Goal: Task Accomplishment & Management: Manage account settings

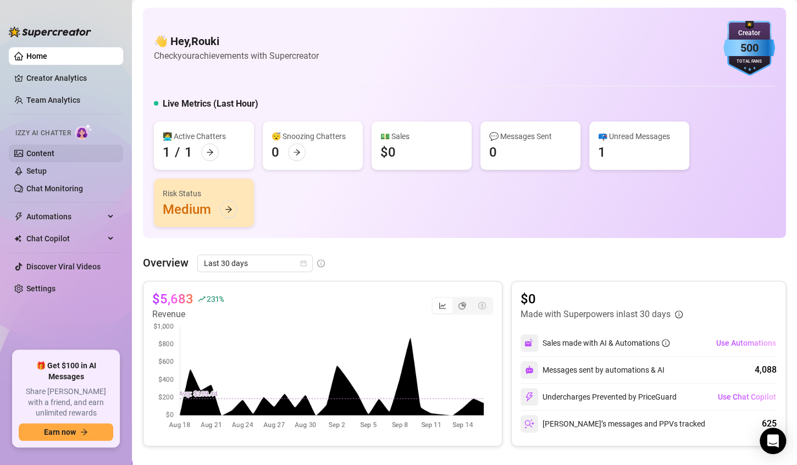
click at [54, 158] on link "Content" at bounding box center [40, 153] width 28 height 9
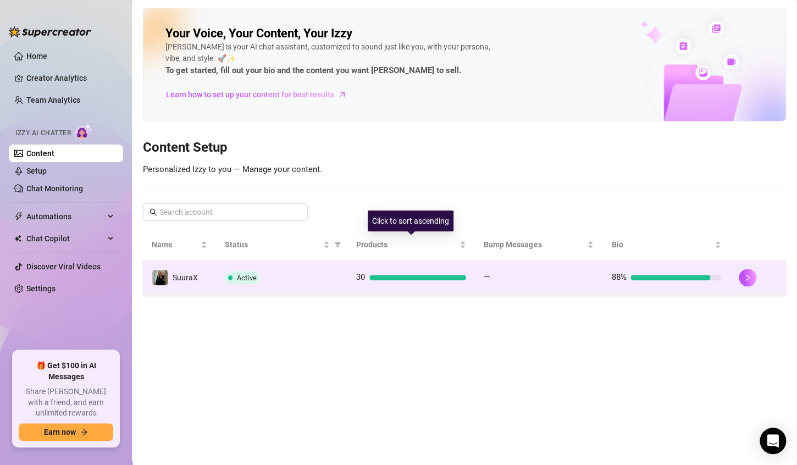
click at [370, 268] on td "30" at bounding box center [411, 278] width 128 height 36
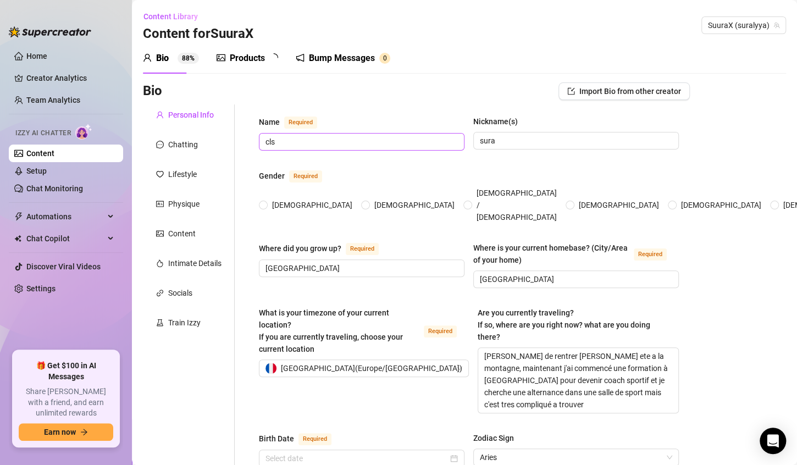
radio input "true"
type input "[DATE]"
click at [313, 64] on div "Bump Messages 0" at bounding box center [350, 58] width 95 height 13
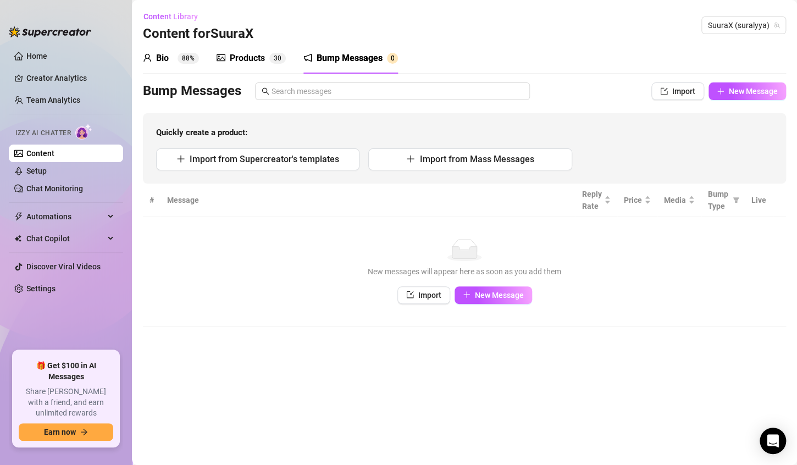
drag, startPoint x: 274, startPoint y: 55, endPoint x: 289, endPoint y: 42, distance: 19.5
click at [274, 55] on span "3" at bounding box center [276, 58] width 4 height 8
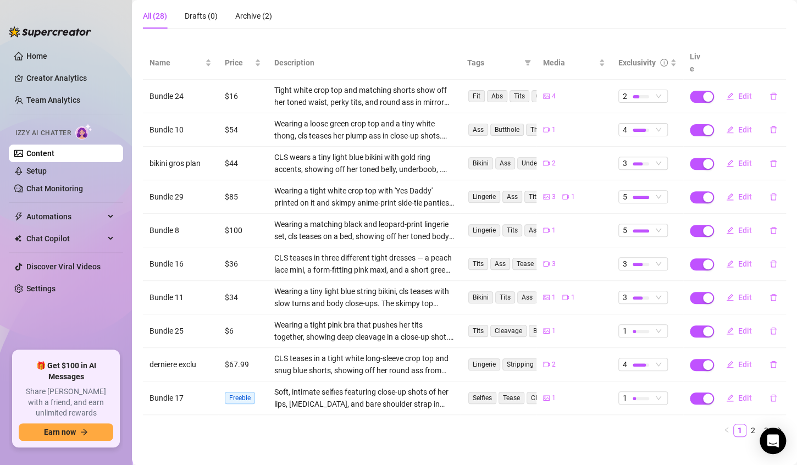
scroll to position [46, 0]
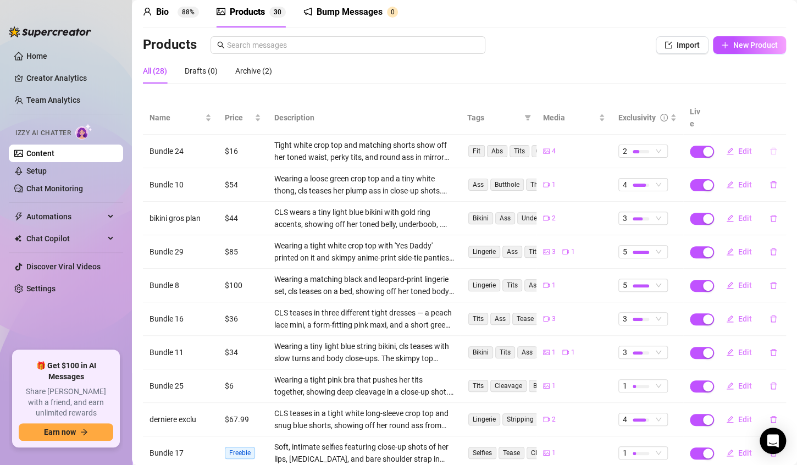
click at [761, 142] on button "button" at bounding box center [773, 151] width 25 height 18
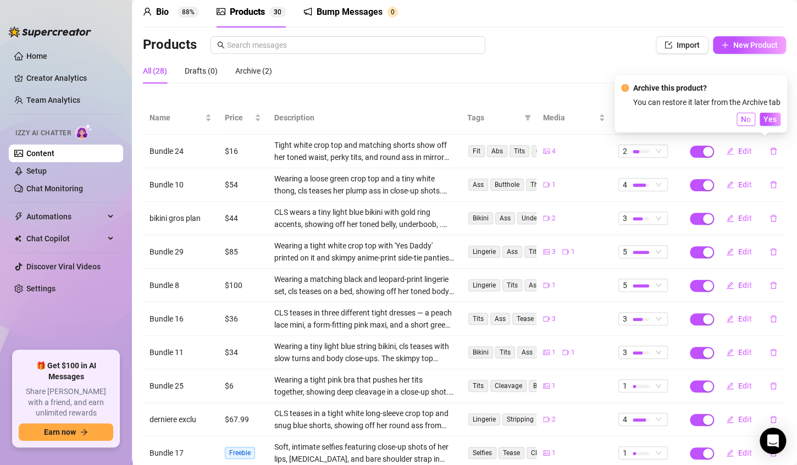
click at [749, 120] on span "No" at bounding box center [746, 119] width 10 height 9
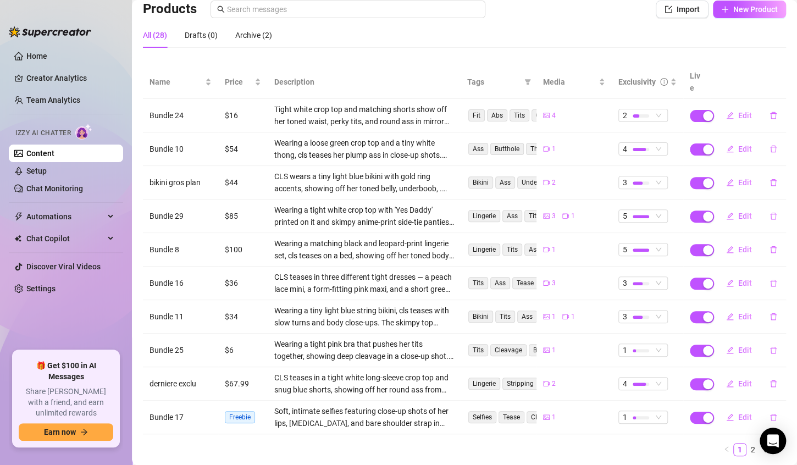
scroll to position [101, 0]
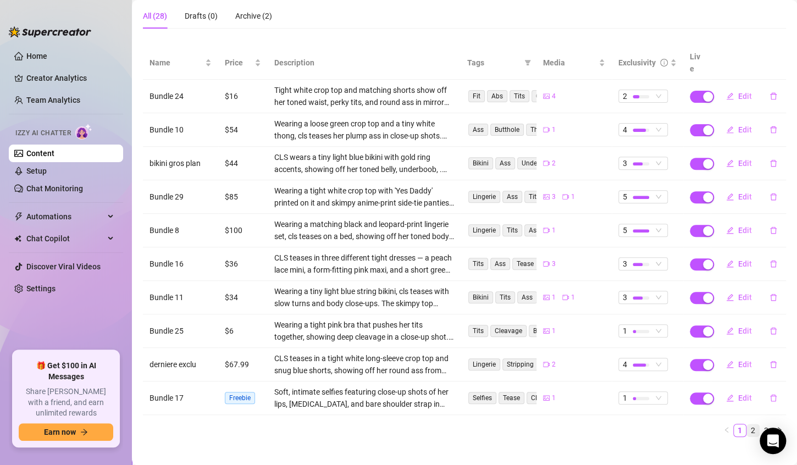
click at [747, 424] on link "2" at bounding box center [753, 430] width 12 height 12
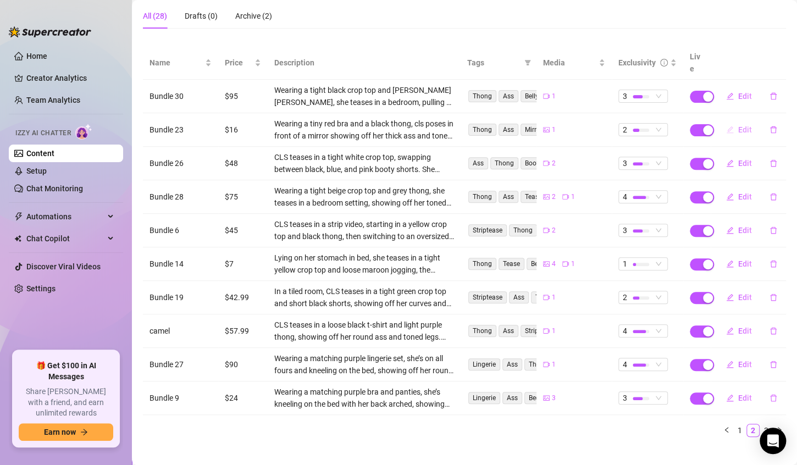
click at [739, 125] on span "Edit" at bounding box center [745, 129] width 14 height 9
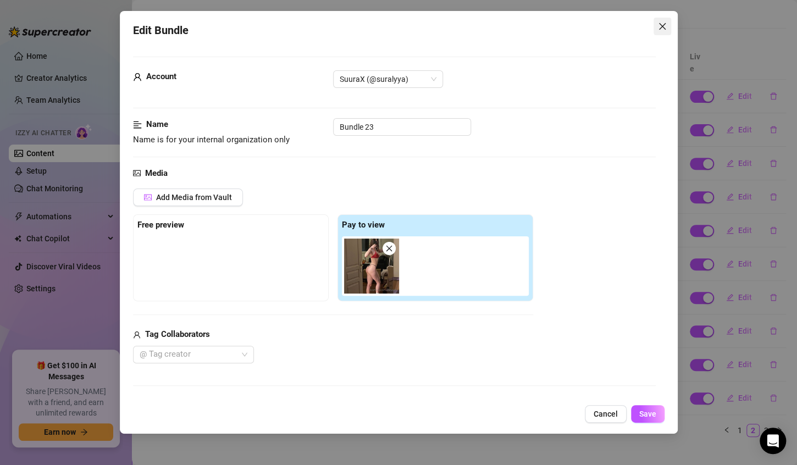
click at [657, 29] on span "Close" at bounding box center [663, 26] width 18 height 9
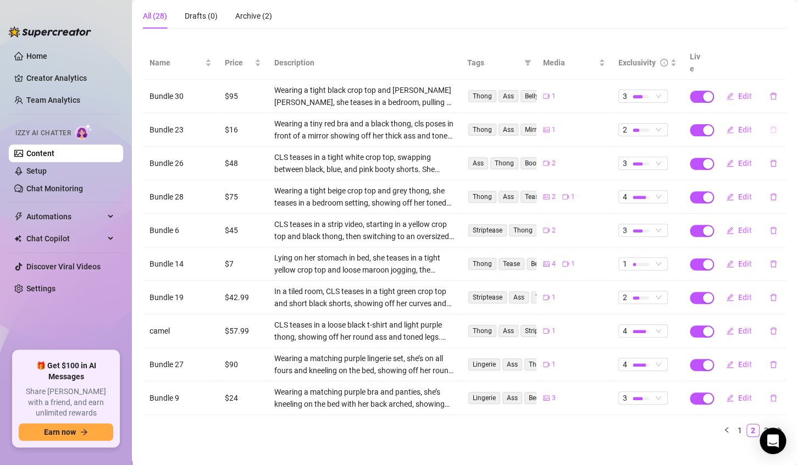
click at [770, 126] on icon "delete" at bounding box center [774, 130] width 8 height 8
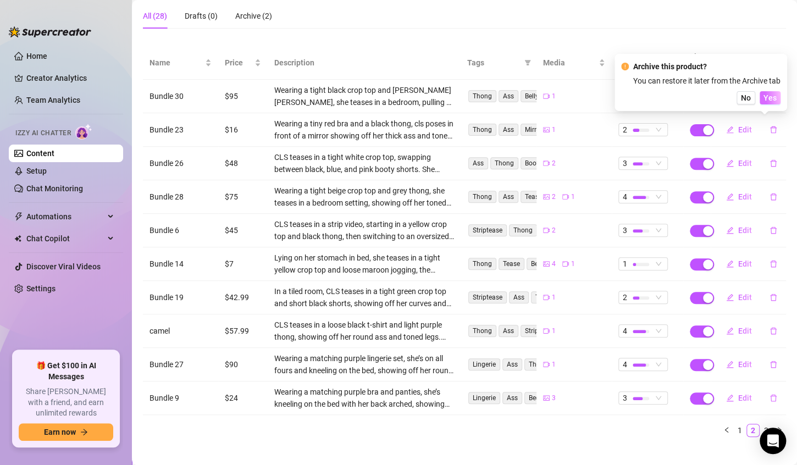
click at [763, 99] on button "Yes" at bounding box center [770, 97] width 21 height 13
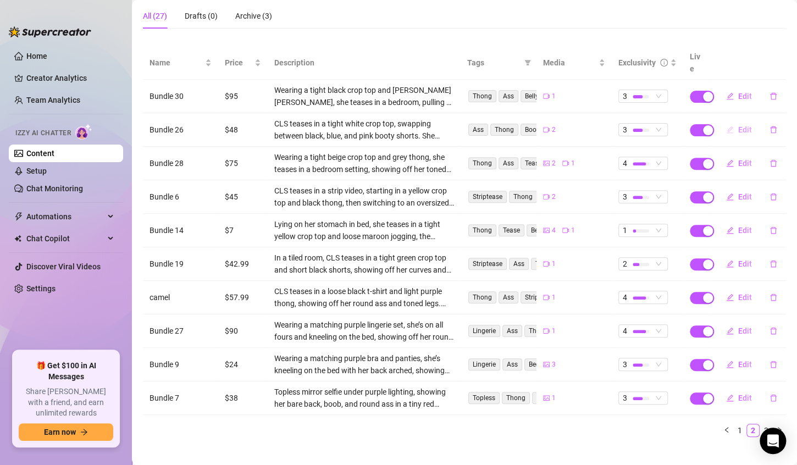
click at [729, 125] on button "Edit" at bounding box center [738, 130] width 43 height 18
type textarea "je m'occupe comme je peux.. tu veux voir ce qu'il ya dessous?"
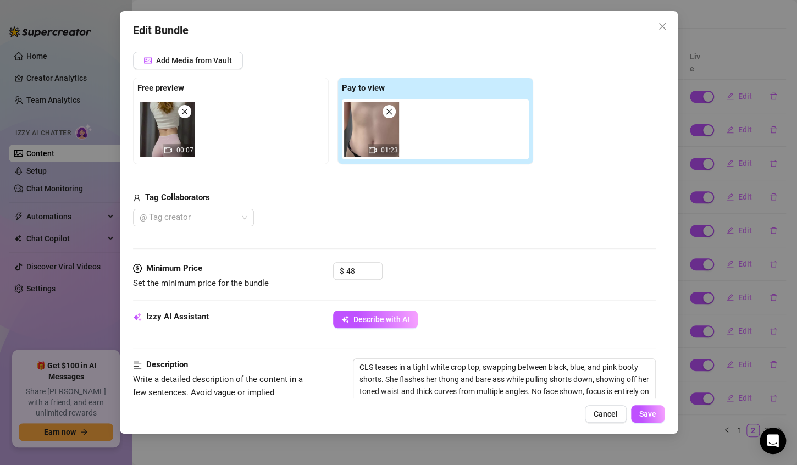
scroll to position [220, 0]
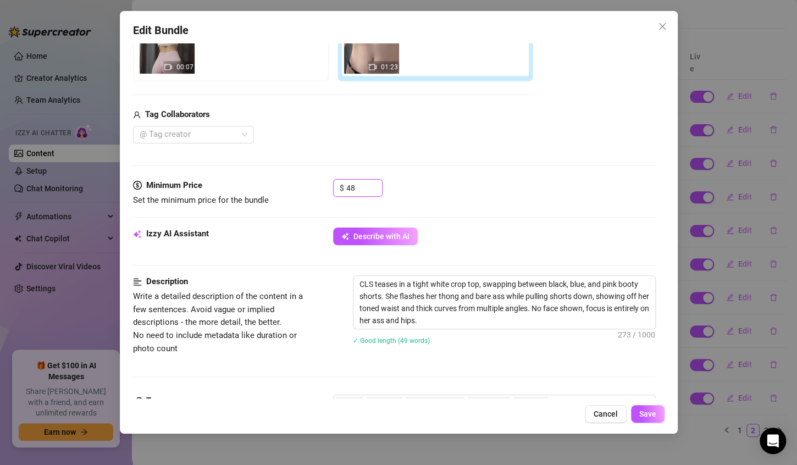
drag, startPoint x: 357, startPoint y: 180, endPoint x: 313, endPoint y: 185, distance: 44.7
click at [313, 185] on div "Minimum Price Set the minimum price for the bundle $ 48" at bounding box center [394, 193] width 523 height 28
type input "5"
type input "64"
click at [648, 417] on span "Save" at bounding box center [647, 414] width 17 height 9
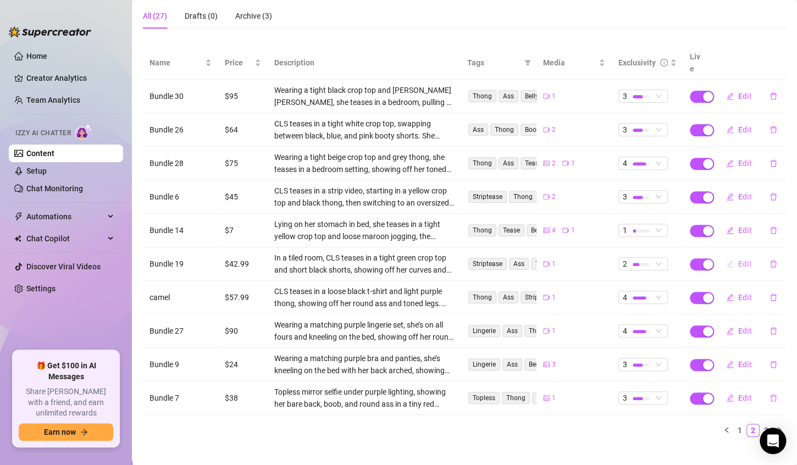
click at [726, 255] on button "Edit" at bounding box center [738, 264] width 43 height 18
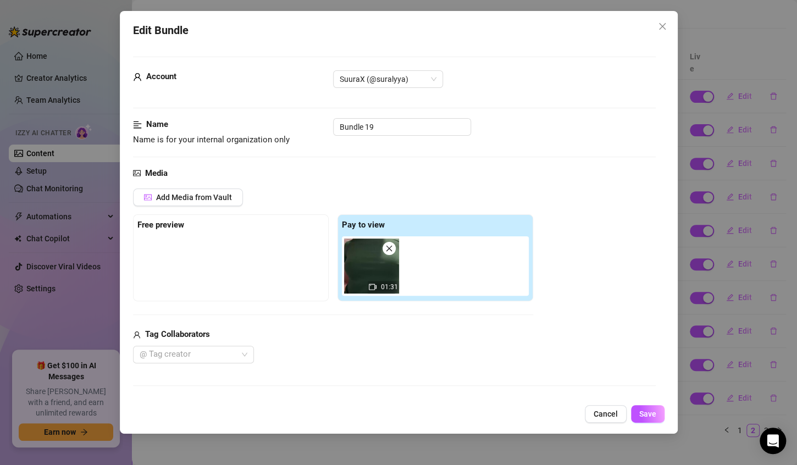
click at [390, 272] on img at bounding box center [371, 266] width 55 height 55
click at [605, 408] on button "Cancel" at bounding box center [606, 414] width 42 height 18
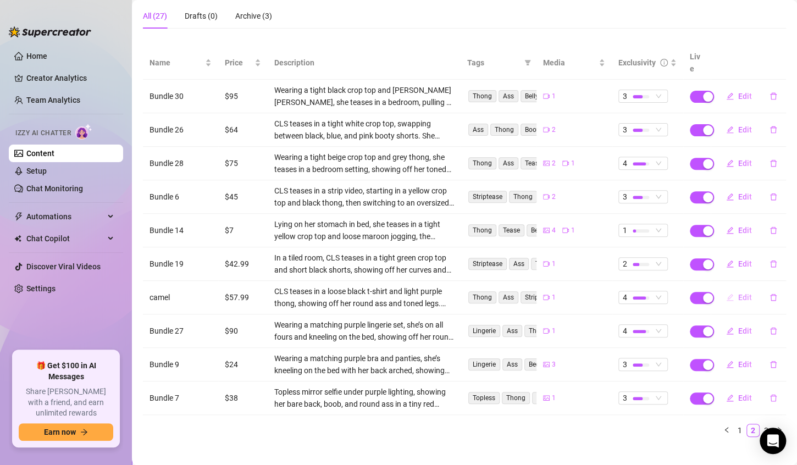
click at [738, 293] on span "Edit" at bounding box center [745, 297] width 14 height 9
type textarea "je te montre mon cul bien rebondie et un [MEDICAL_DATA] qui te laissera pas ind…"
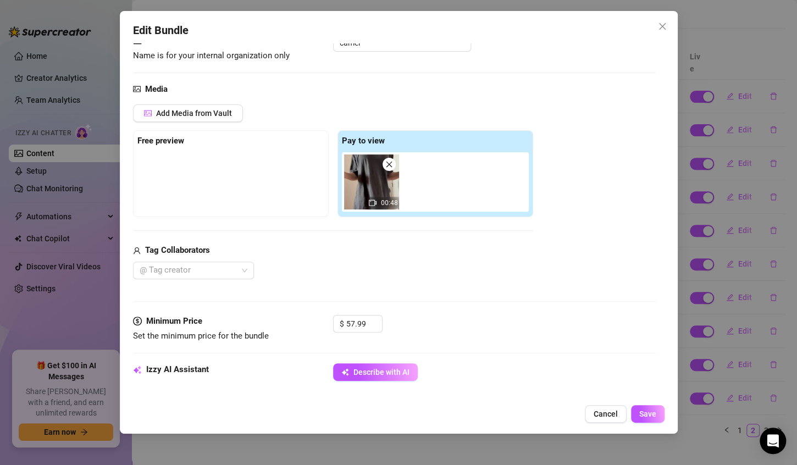
scroll to position [165, 0]
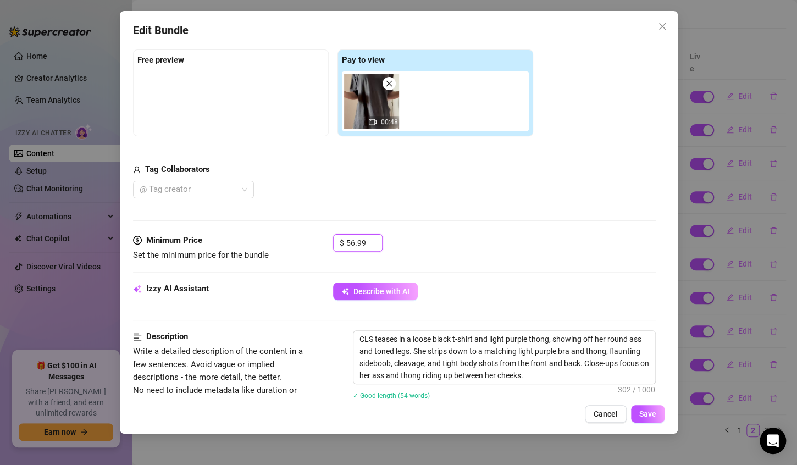
drag, startPoint x: 375, startPoint y: 244, endPoint x: 302, endPoint y: 255, distance: 73.5
click at [302, 255] on div "Minimum Price Set the minimum price for the bundle $ 56.99" at bounding box center [394, 248] width 523 height 28
drag, startPoint x: 360, startPoint y: 244, endPoint x: 253, endPoint y: 254, distance: 107.7
click at [253, 254] on div "Minimum Price Set the minimum price for the bundle $ 56.99" at bounding box center [394, 248] width 523 height 28
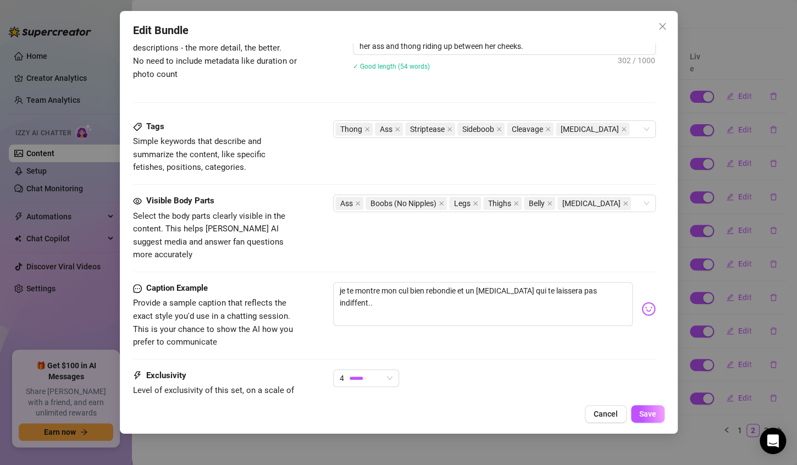
scroll to position [495, 0]
type input "72.9"
click at [637, 419] on button "Save" at bounding box center [648, 414] width 34 height 18
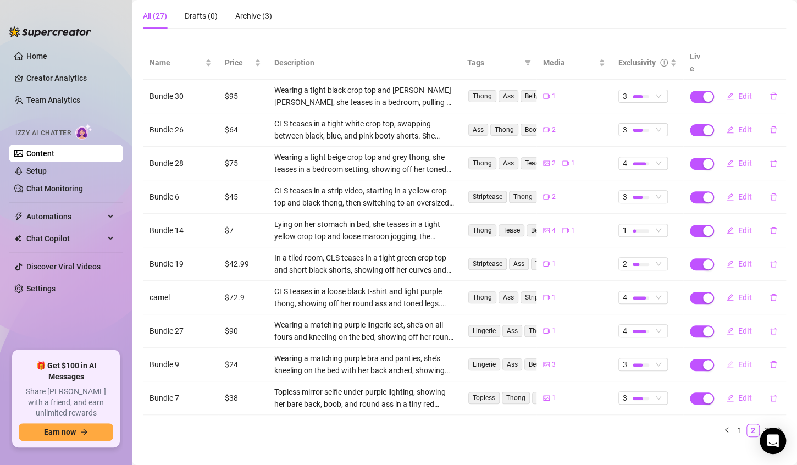
click at [736, 356] on button "Edit" at bounding box center [738, 365] width 43 height 18
type textarea "ma nouvelle lingerie.. tu aimes ?"
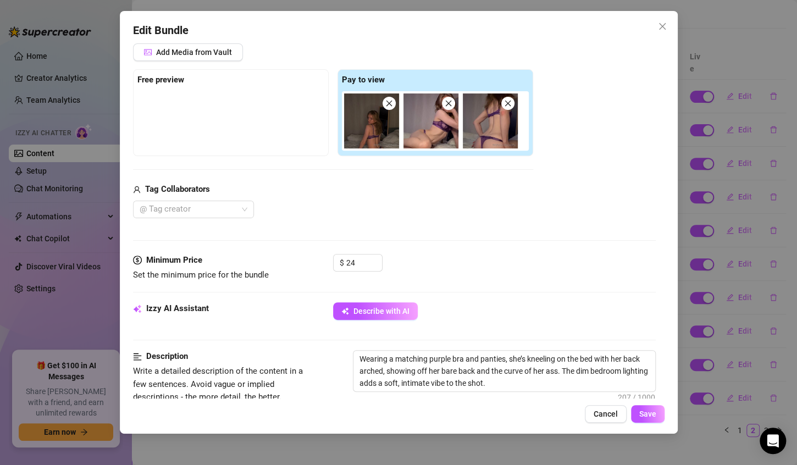
scroll to position [220, 0]
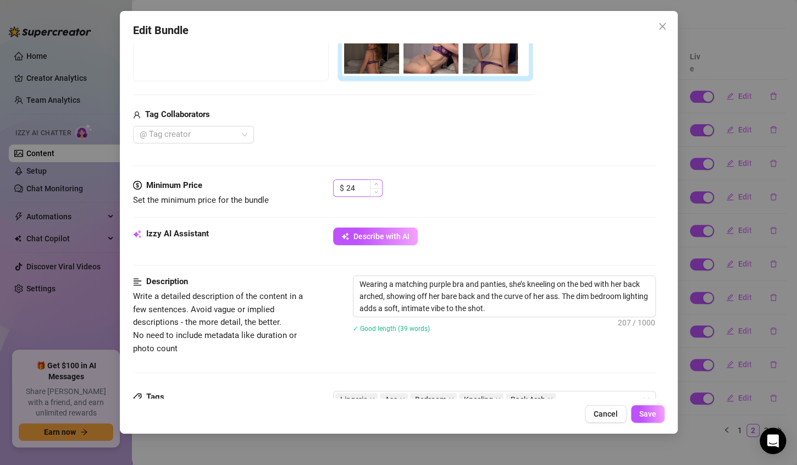
drag, startPoint x: 383, startPoint y: 176, endPoint x: 375, endPoint y: 180, distance: 8.4
click at [375, 180] on form "Account SuuraX (@suralyya) Name Name is for your internal organization only Bun…" at bounding box center [394, 306] width 523 height 939
click at [368, 185] on div "25" at bounding box center [364, 188] width 36 height 16
drag, startPoint x: 357, startPoint y: 189, endPoint x: 308, endPoint y: 197, distance: 49.0
click at [308, 197] on div "Minimum Price Set the minimum price for the bundle $ 25" at bounding box center [394, 193] width 523 height 28
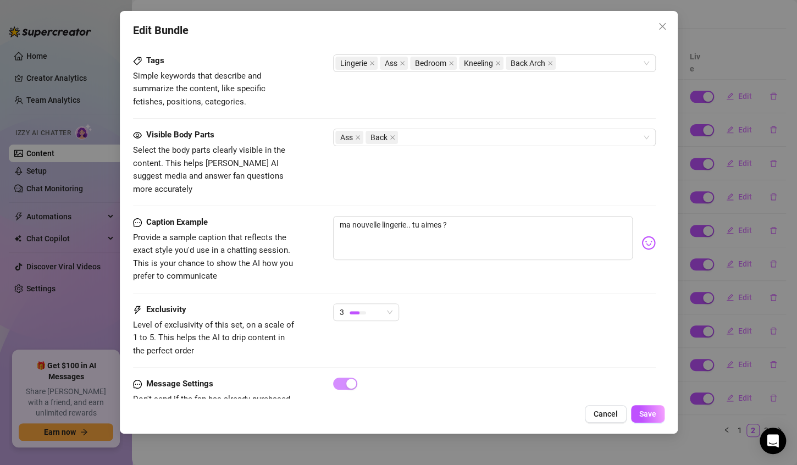
scroll to position [582, 0]
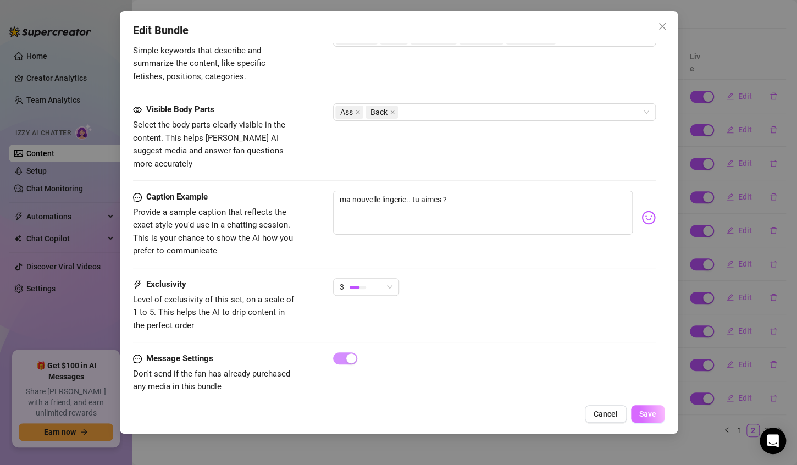
type input "34"
click at [657, 407] on button "Save" at bounding box center [648, 414] width 34 height 18
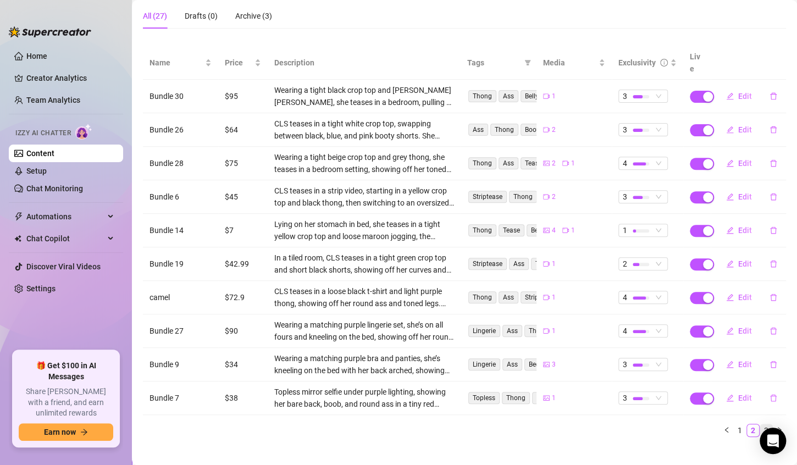
click at [760, 424] on link "3" at bounding box center [766, 430] width 12 height 12
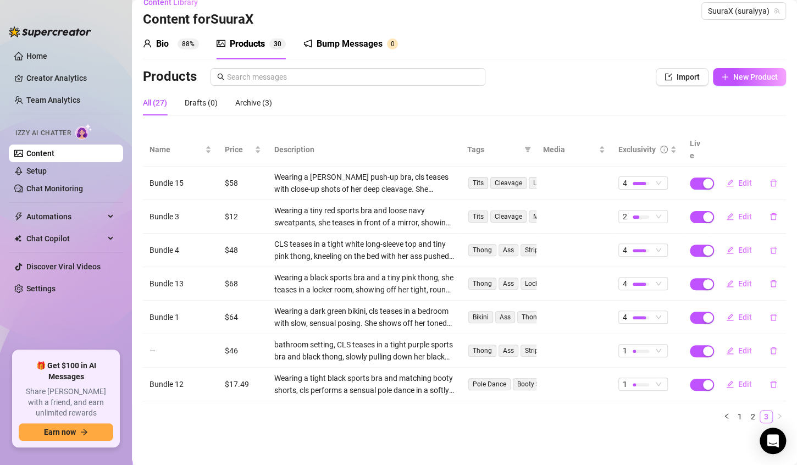
scroll to position [1, 0]
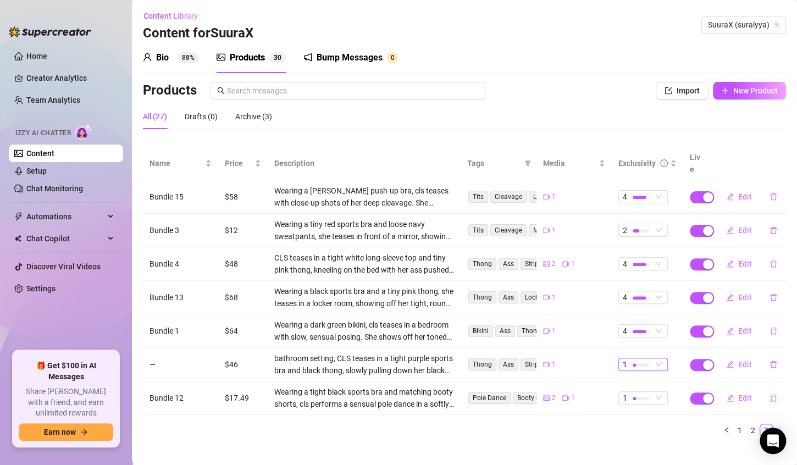
click at [623, 358] on span "1" at bounding box center [625, 364] width 4 height 12
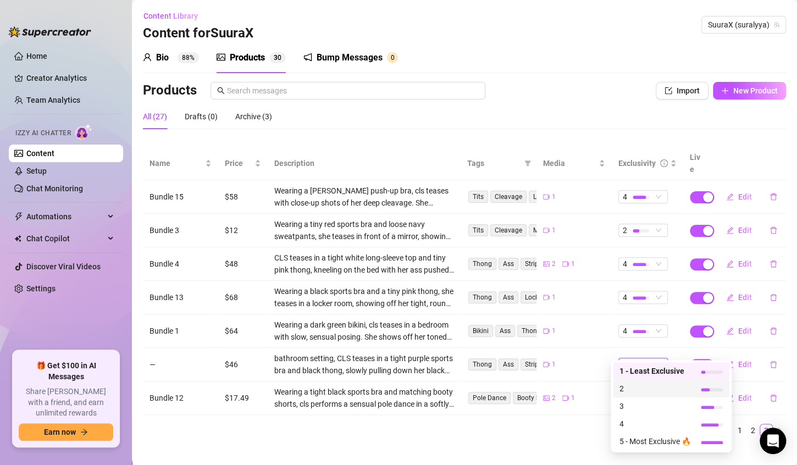
click at [629, 385] on span "2" at bounding box center [655, 389] width 71 height 12
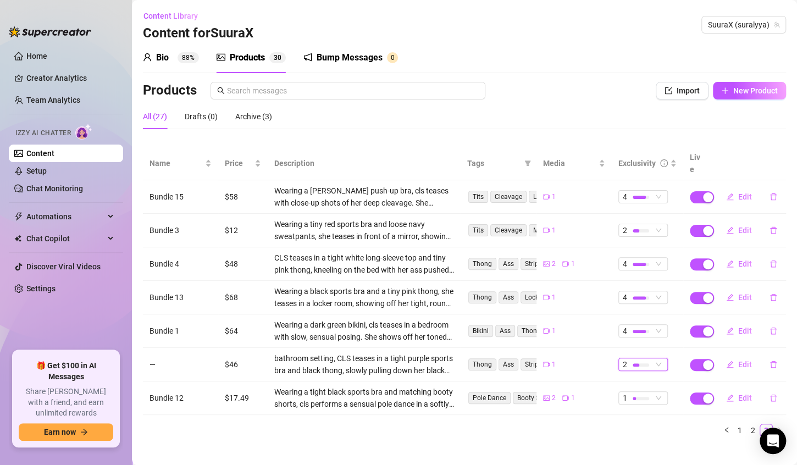
scroll to position [0, 0]
click at [47, 167] on link "Setup" at bounding box center [36, 171] width 20 height 9
